Goal: Task Accomplishment & Management: Use online tool/utility

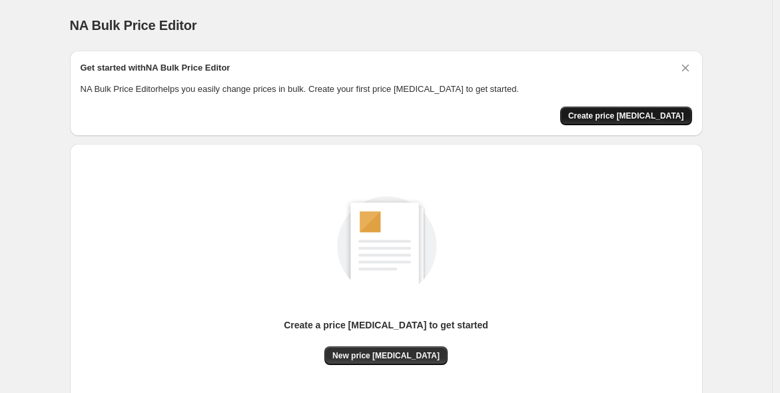
click at [623, 111] on span "Create price [MEDICAL_DATA]" at bounding box center [626, 116] width 116 height 11
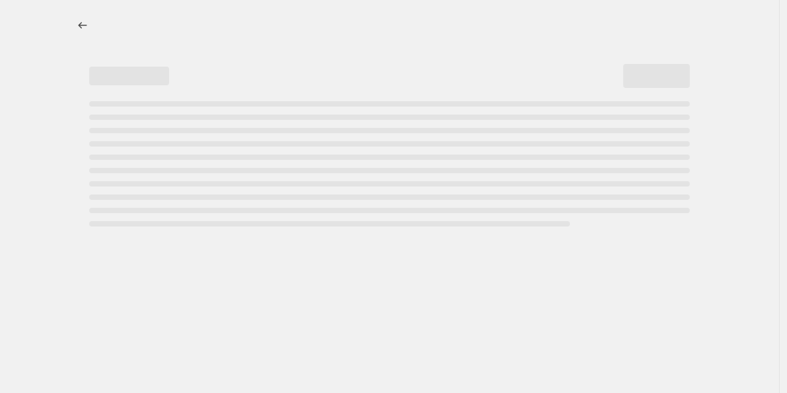
select select "percentage"
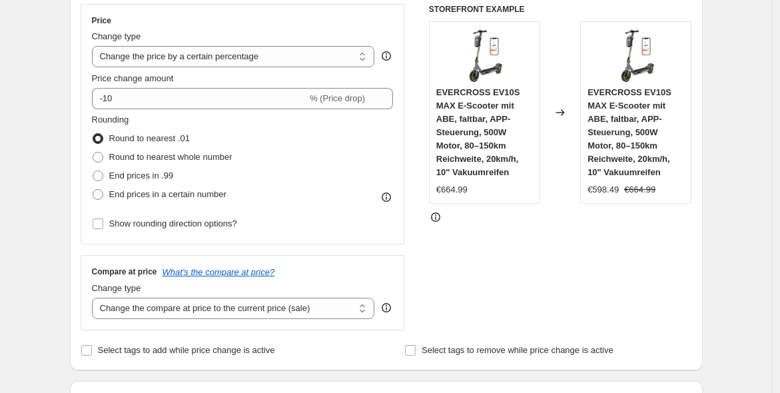
scroll to position [242, 0]
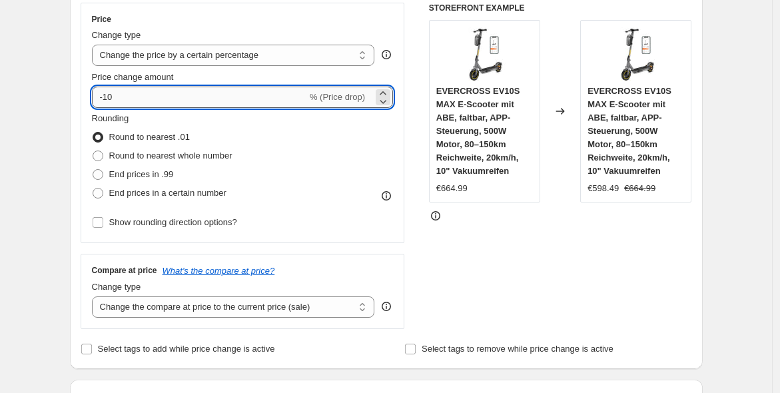
click at [186, 93] on input "-10" at bounding box center [199, 97] width 215 height 21
type input "-1"
type input "-20"
click at [346, 168] on div "Rounding Round to nearest .01 Round to nearest whole number End prices in .99 E…" at bounding box center [243, 157] width 302 height 91
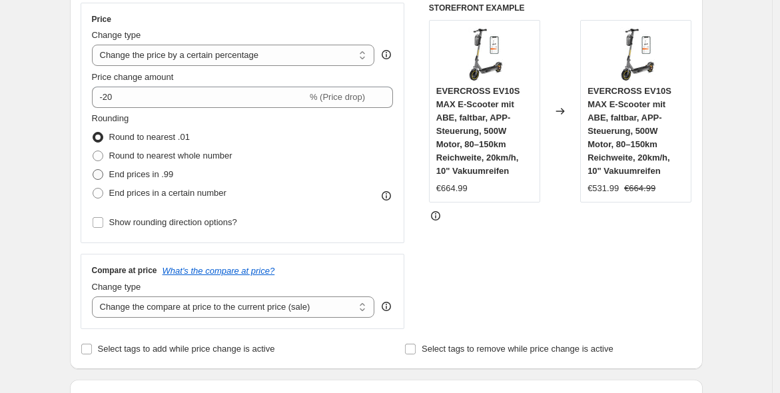
click at [141, 172] on span "End prices in .99" at bounding box center [141, 174] width 65 height 10
click at [93, 170] on input "End prices in .99" at bounding box center [93, 169] width 1 height 1
radio input "true"
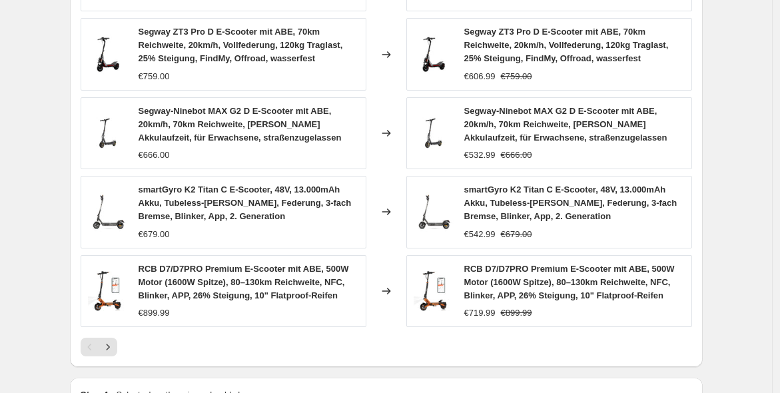
scroll to position [1023, 0]
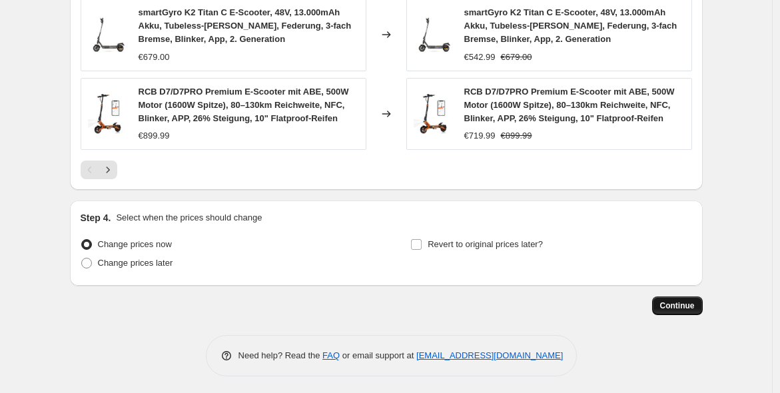
click at [673, 301] on span "Continue" at bounding box center [677, 305] width 35 height 11
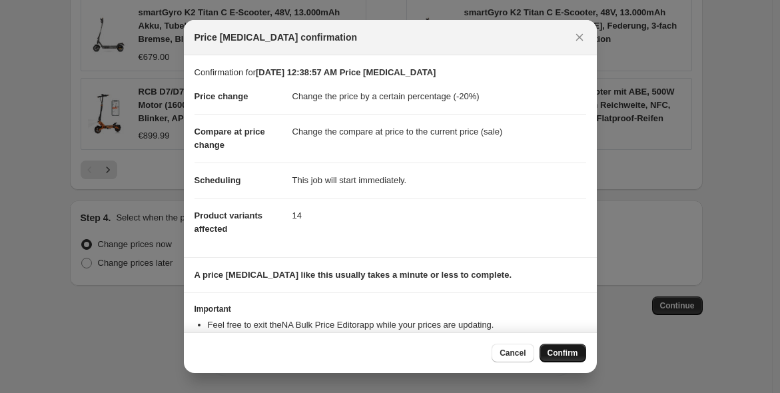
click at [574, 343] on div "Cancel Confirm" at bounding box center [390, 352] width 413 height 41
click at [385, 114] on dd "Change the compare at price to the current price (sale)" at bounding box center [439, 131] width 294 height 35
click at [561, 352] on span "Confirm" at bounding box center [562, 353] width 31 height 11
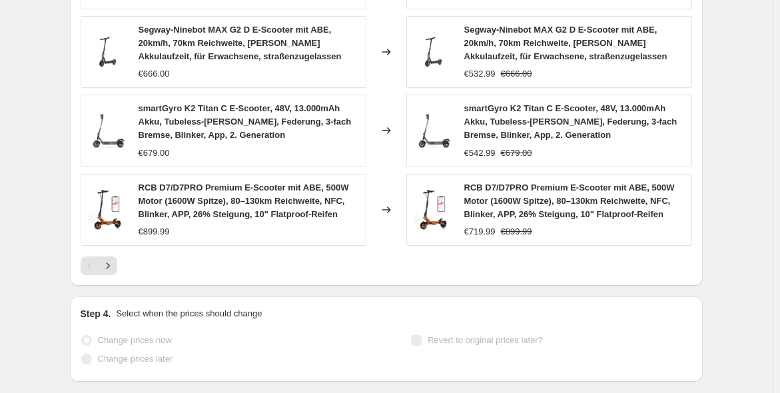
scroll to position [1057, 0]
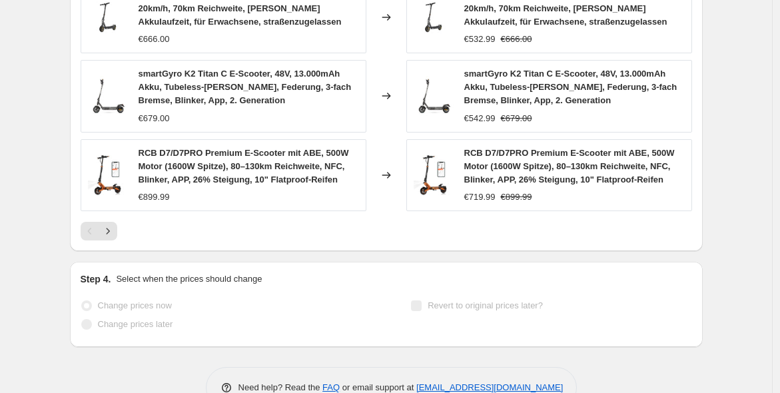
select select "percentage"
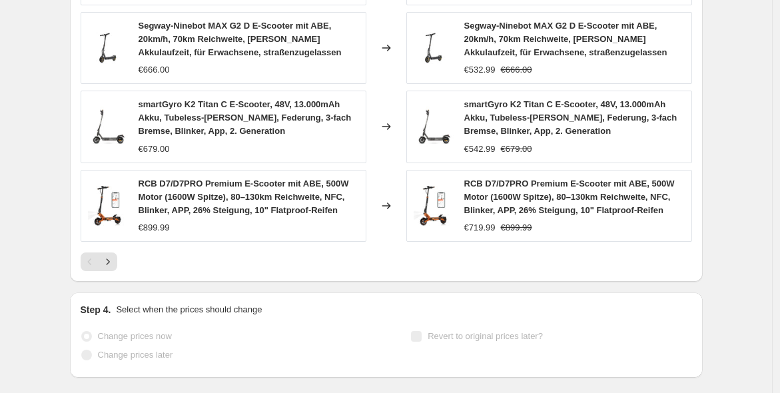
scroll to position [0, 0]
